Goal: Task Accomplishment & Management: Complete application form

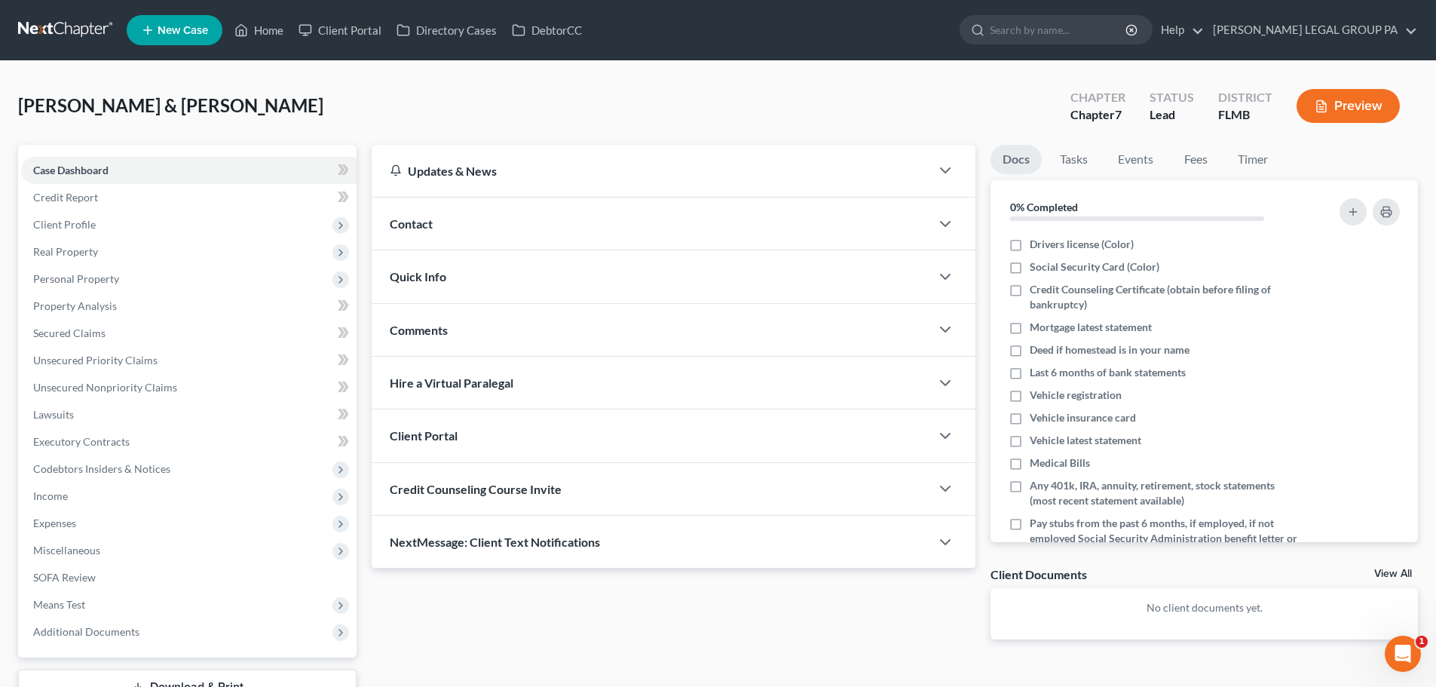
click at [72, 32] on link at bounding box center [66, 30] width 96 height 27
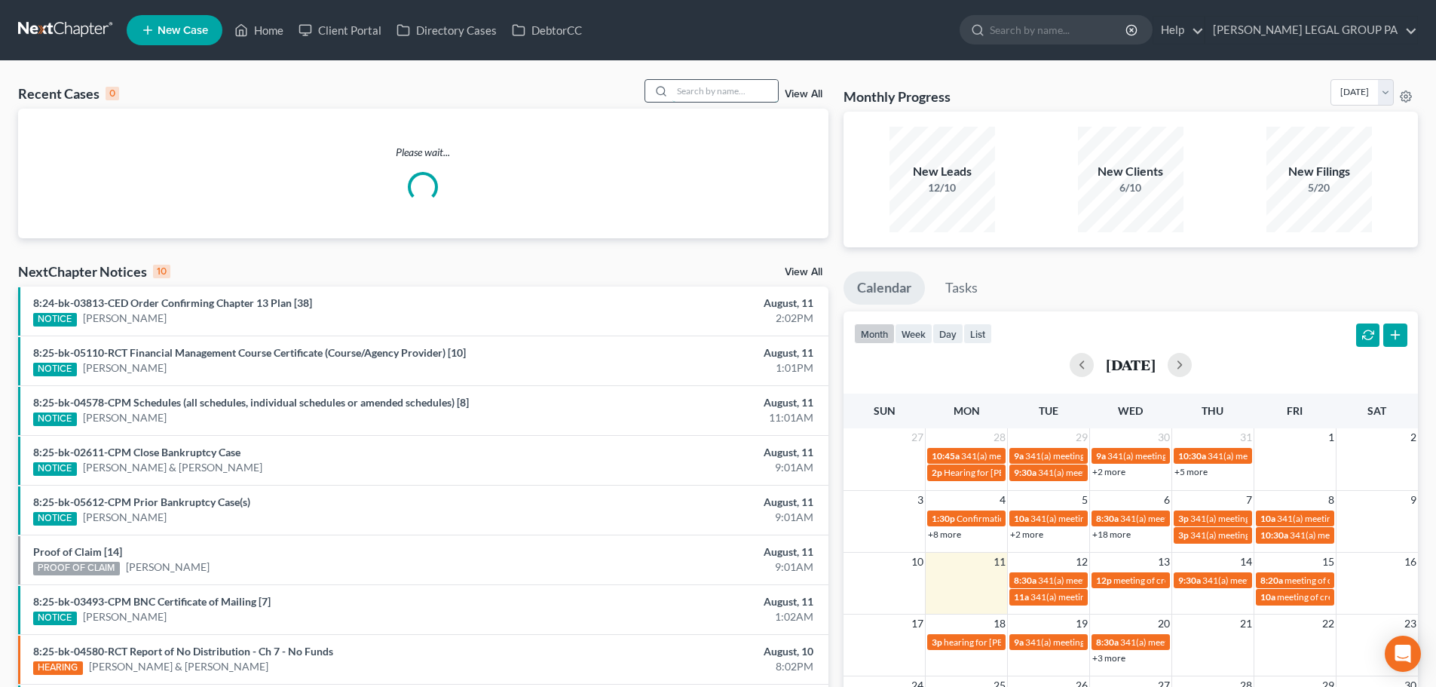
click at [743, 87] on input "search" at bounding box center [725, 91] width 106 height 22
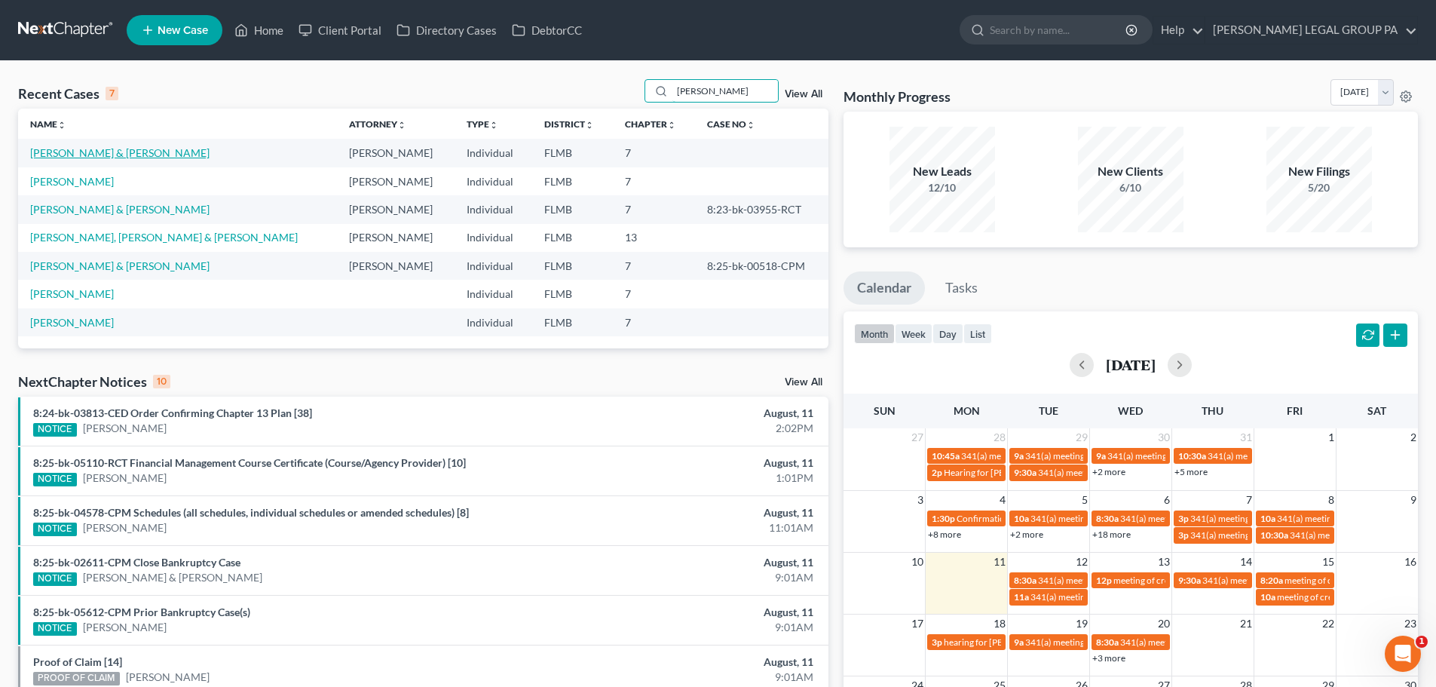
type input "[PERSON_NAME]"
click at [127, 158] on link "[PERSON_NAME] & [PERSON_NAME]" at bounding box center [119, 152] width 179 height 13
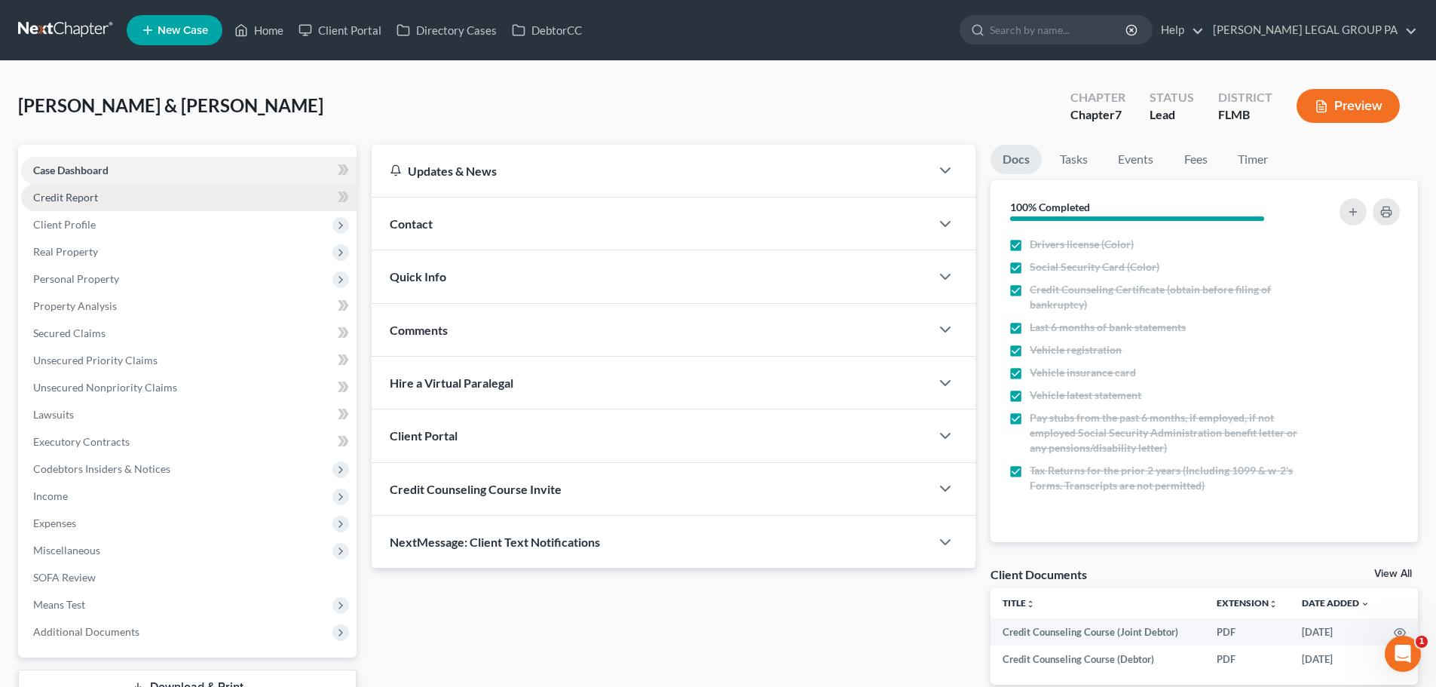
click at [97, 195] on link "Credit Report" at bounding box center [188, 197] width 335 height 27
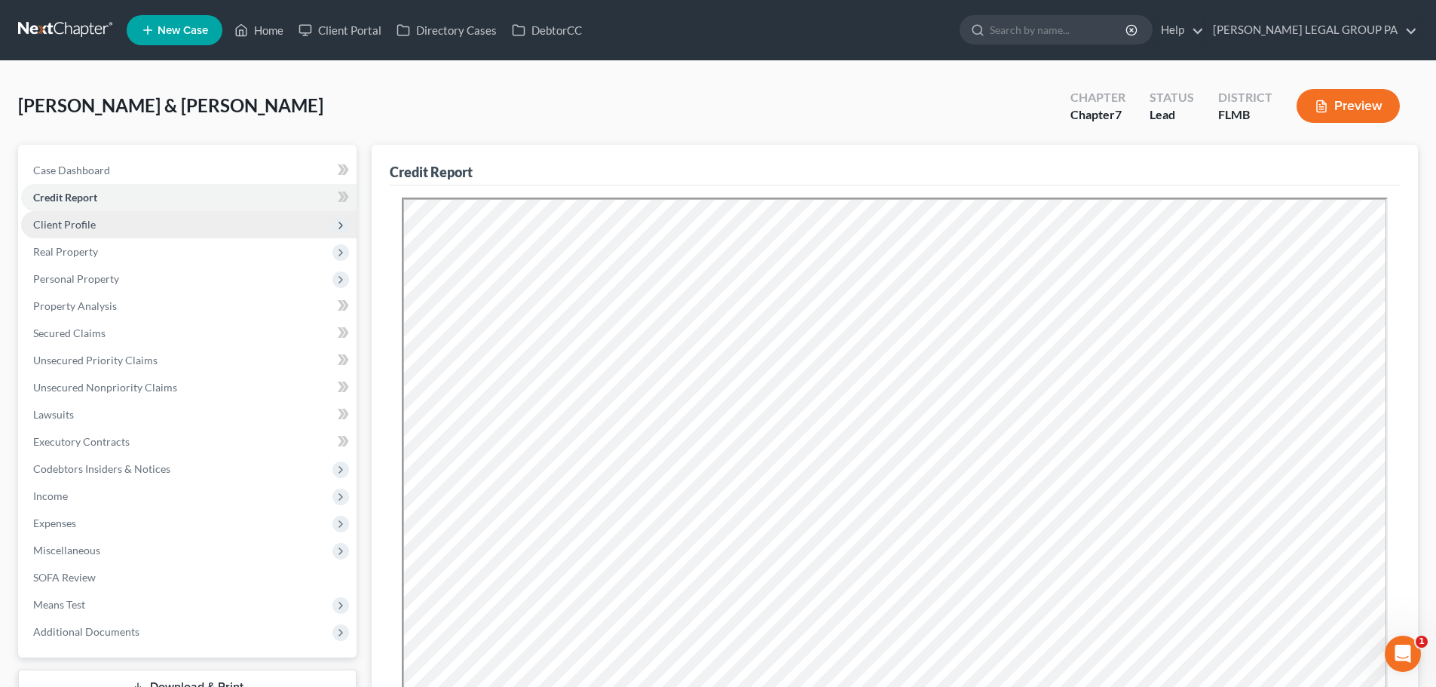
click at [109, 223] on span "Client Profile" at bounding box center [188, 224] width 335 height 27
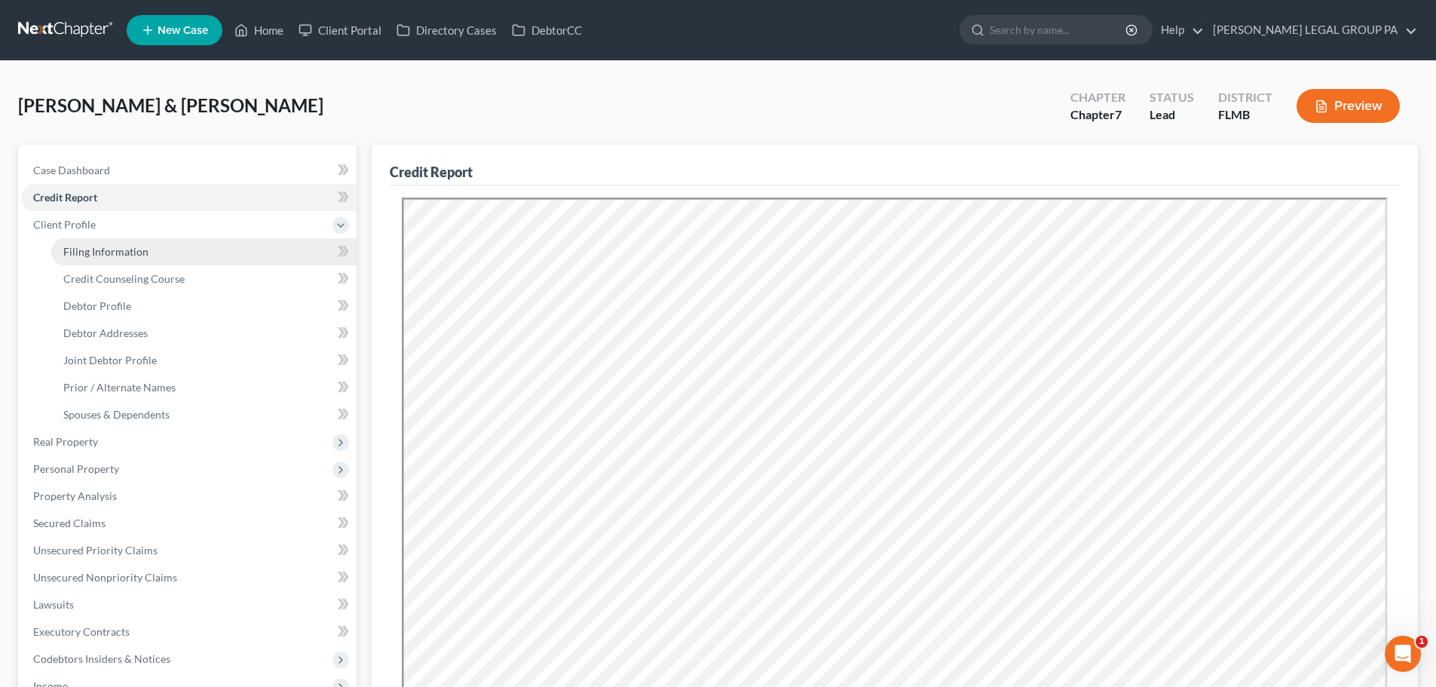
click at [130, 250] on span "Filing Information" at bounding box center [105, 251] width 85 height 13
select select "0"
select select "3"
select select "1"
select select "0"
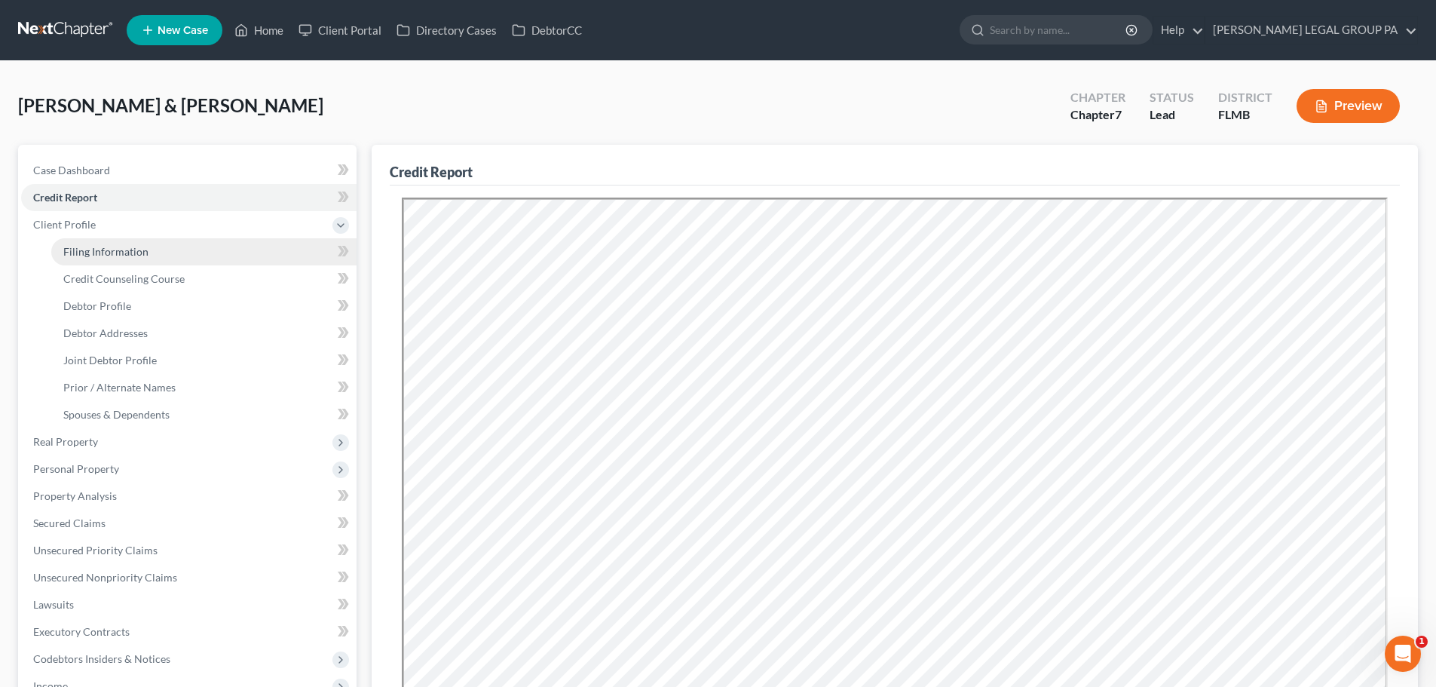
select select "0"
select select "9"
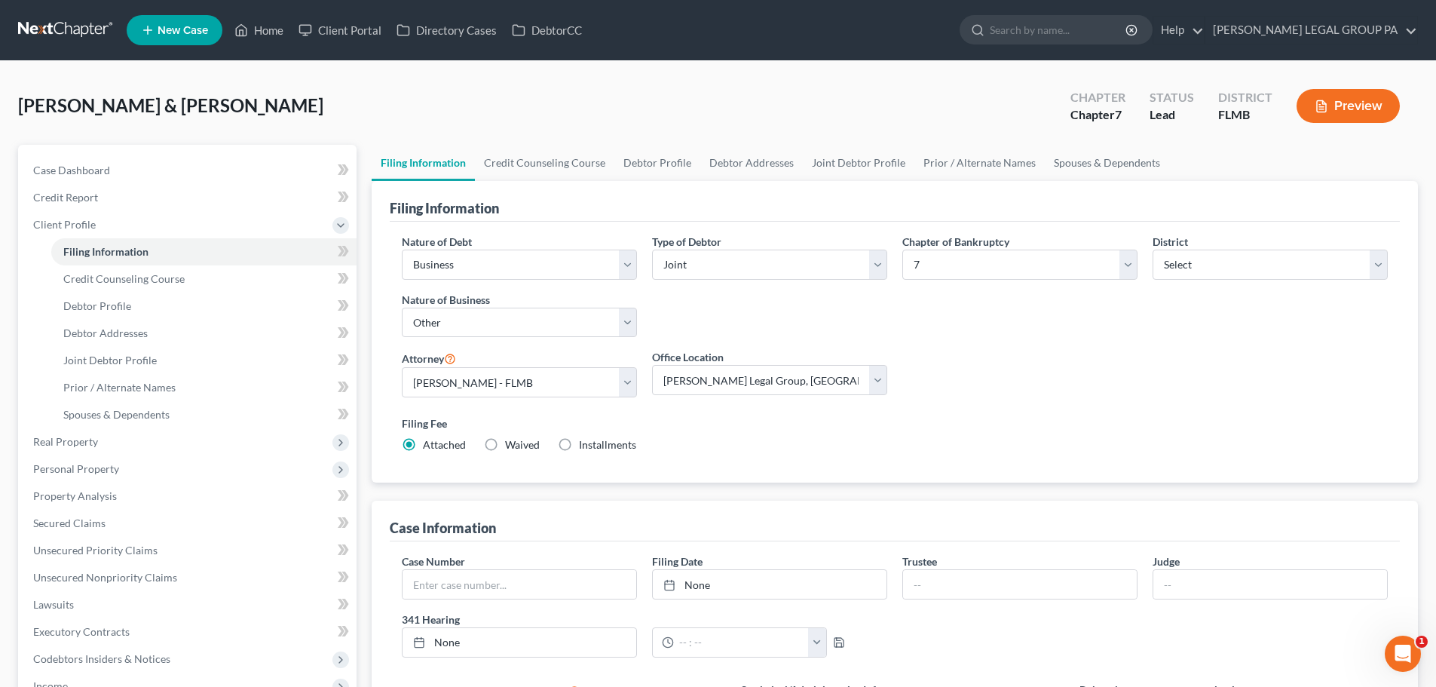
click at [587, 226] on div "Nature of Debt Select Business Consumer Other Nature of Business Select Clearin…" at bounding box center [895, 352] width 1010 height 261
click at [148, 331] on link "Debtor Addresses" at bounding box center [203, 333] width 305 height 27
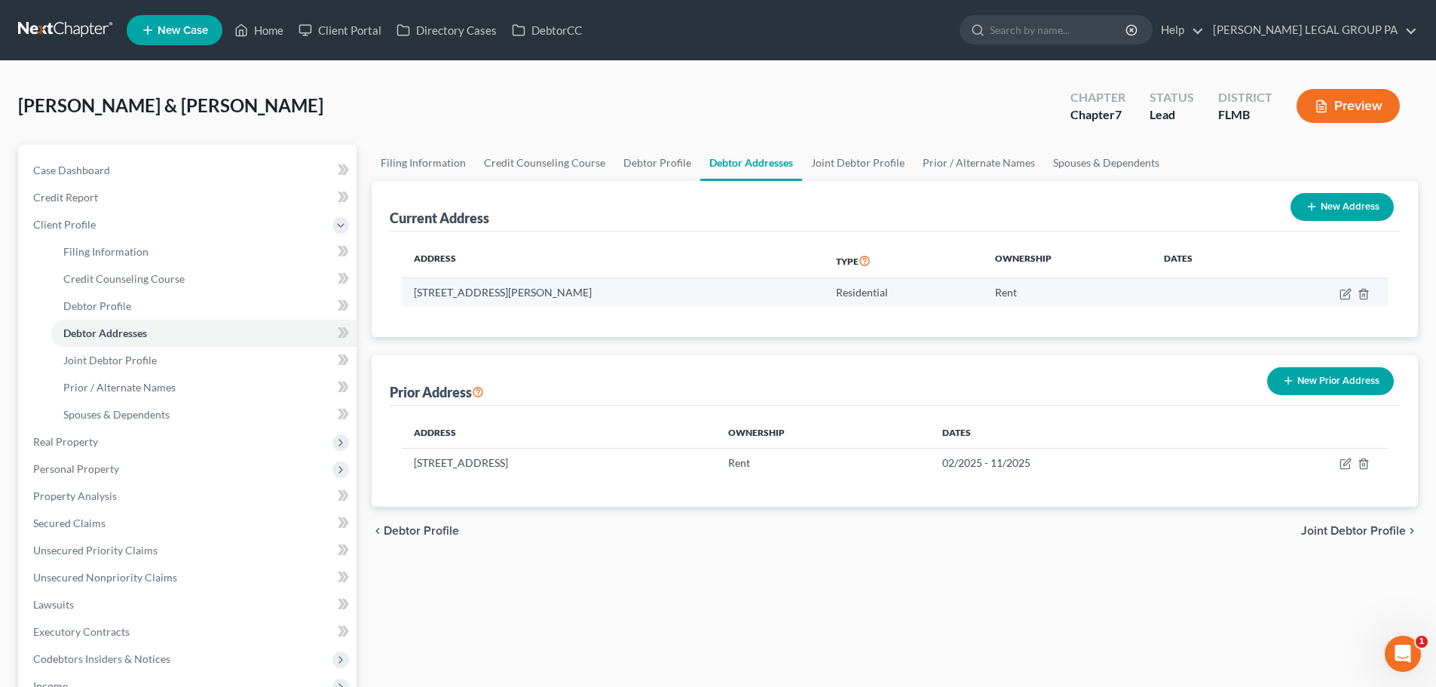
drag, startPoint x: 593, startPoint y: 292, endPoint x: 562, endPoint y: 292, distance: 31.7
click at [562, 292] on td "[STREET_ADDRESS][PERSON_NAME]" at bounding box center [613, 292] width 422 height 29
click at [553, 292] on td "[STREET_ADDRESS][PERSON_NAME]" at bounding box center [613, 292] width 422 height 29
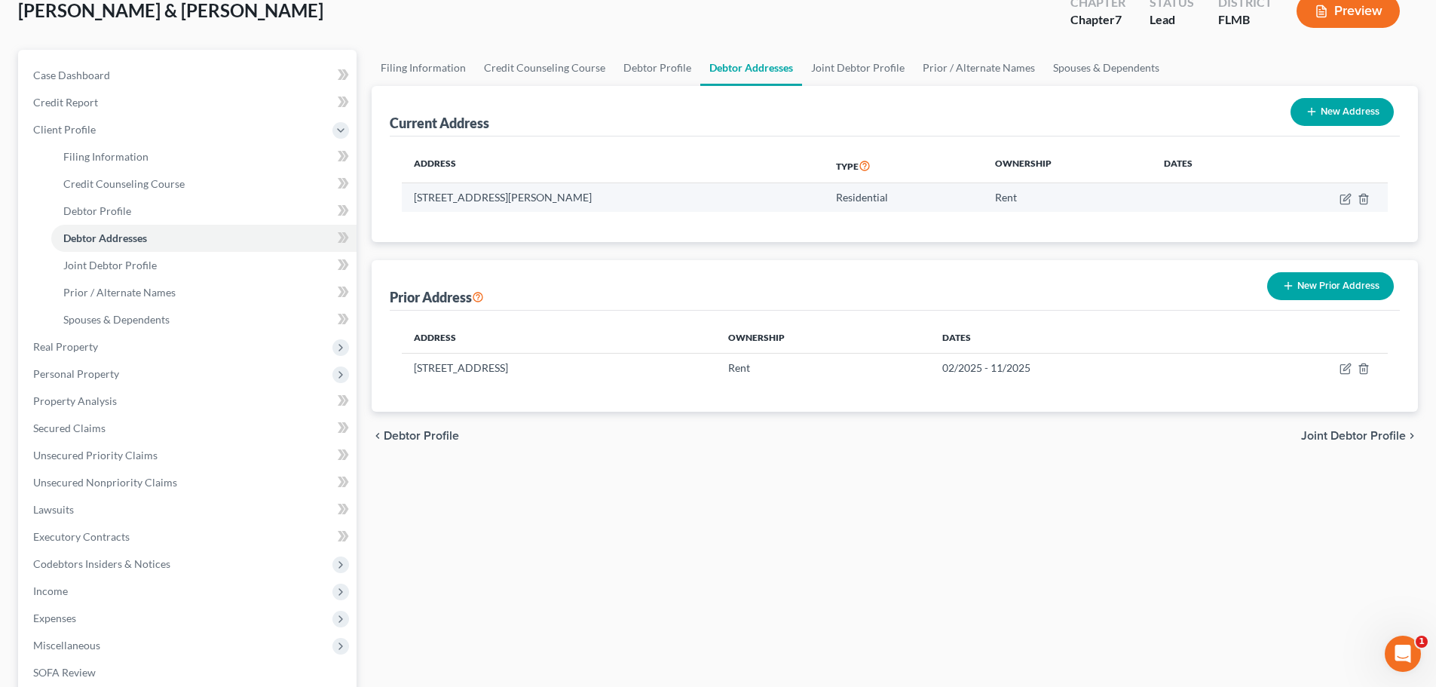
scroll to position [78, 0]
